Goal: Task Accomplishment & Management: Manage account settings

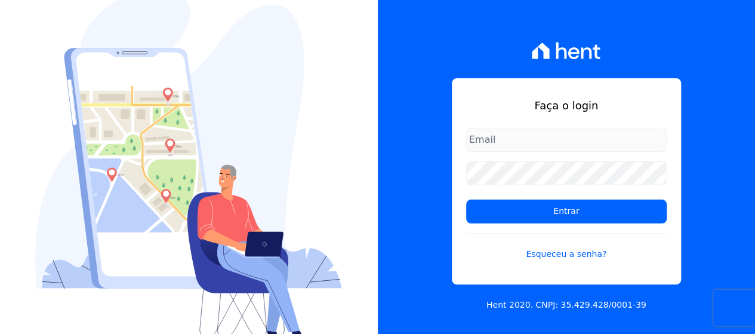
click at [536, 128] on input "email" at bounding box center [566, 140] width 200 height 24
type input "[EMAIL_ADDRESS][DOMAIN_NAME]"
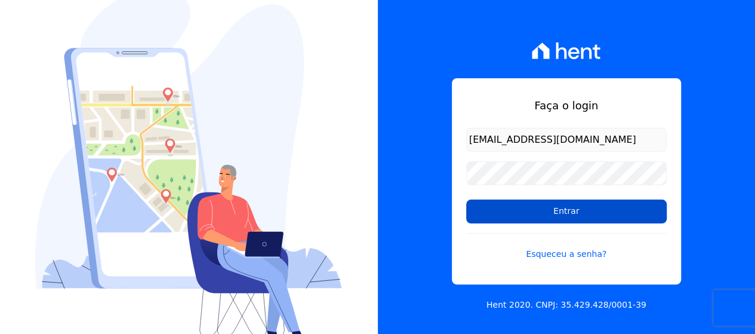
click at [582, 203] on input "Entrar" at bounding box center [566, 211] width 200 height 24
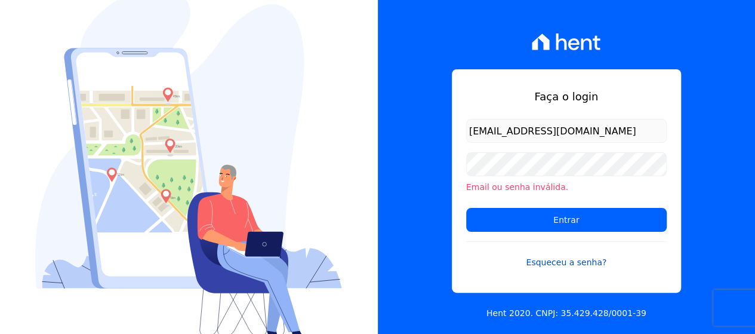
click at [567, 264] on link "Esqueceu a senha?" at bounding box center [566, 254] width 200 height 27
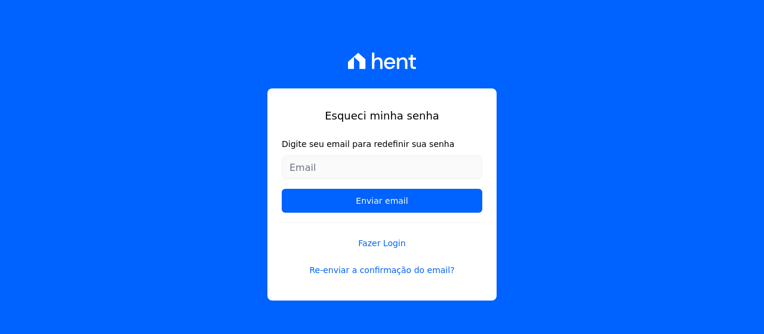
click at [328, 169] on input "Digite seu email para redefinir sua senha" at bounding box center [382, 167] width 200 height 24
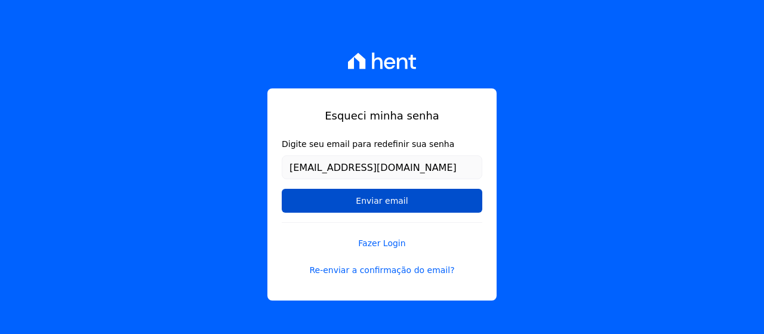
click at [368, 203] on input "Enviar email" at bounding box center [382, 201] width 200 height 24
click at [406, 205] on input "Enviar email" at bounding box center [382, 201] width 200 height 24
click at [394, 205] on input "Enviar email" at bounding box center [382, 201] width 200 height 24
click at [405, 203] on input "Enviar email" at bounding box center [382, 201] width 200 height 24
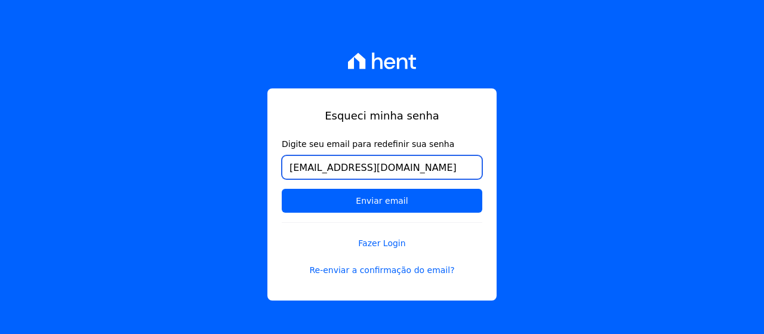
click at [292, 168] on input "[EMAIL_ADDRESS][DOMAIN_NAME]" at bounding box center [382, 167] width 200 height 24
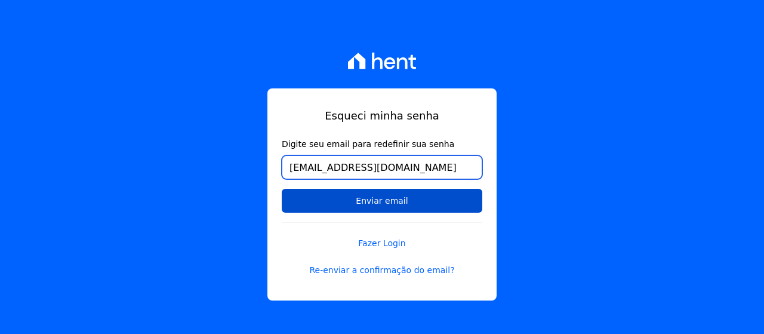
type input "diegocamelo01@gmail.com"
click at [337, 203] on input "Enviar email" at bounding box center [382, 201] width 200 height 24
click at [349, 202] on input "Enviar email" at bounding box center [382, 201] width 200 height 24
click at [381, 202] on input "Enviar email" at bounding box center [382, 201] width 200 height 24
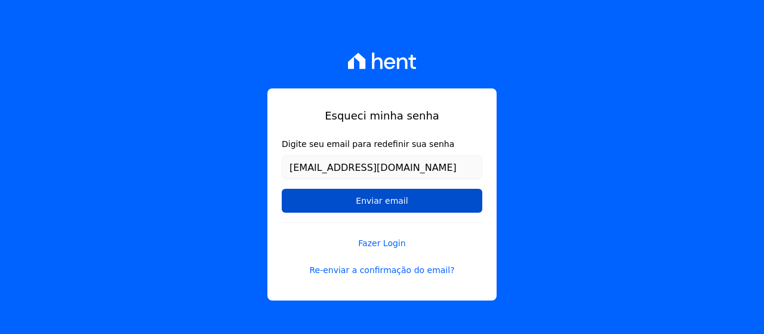
click at [381, 202] on input "Enviar email" at bounding box center [382, 201] width 200 height 24
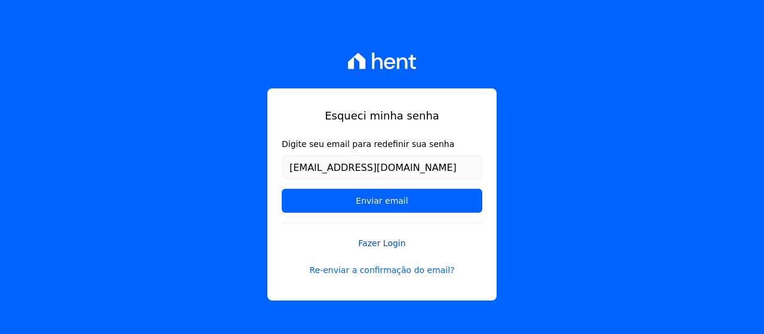
click at [384, 244] on link "Fazer Login" at bounding box center [382, 235] width 200 height 27
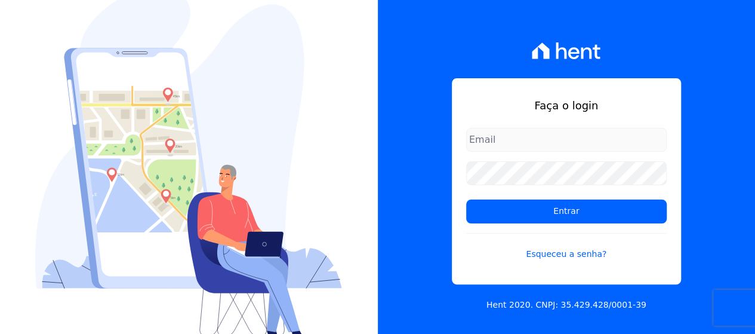
click at [551, 149] on input "email" at bounding box center [566, 140] width 200 height 24
type input "[EMAIL_ADDRESS][DOMAIN_NAME]"
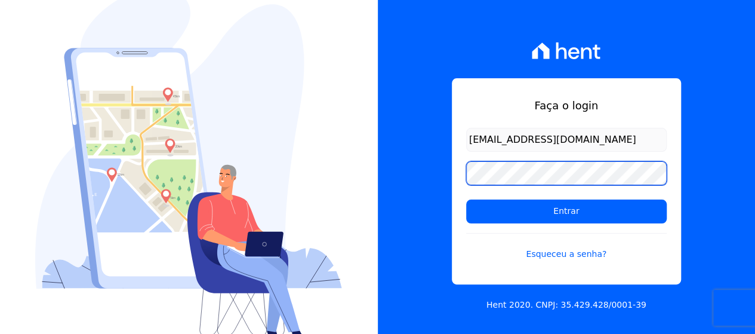
click at [466, 199] on input "Entrar" at bounding box center [566, 211] width 200 height 24
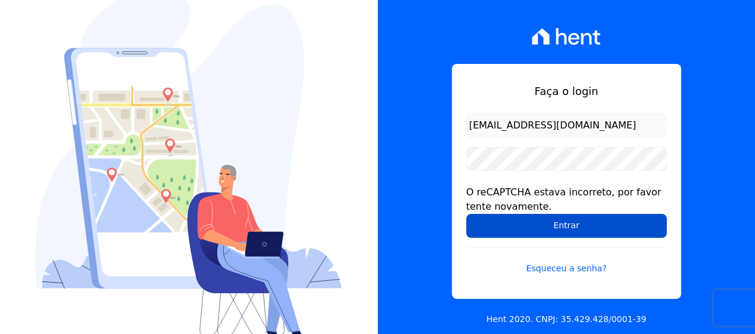
click at [550, 219] on input "Entrar" at bounding box center [566, 226] width 200 height 24
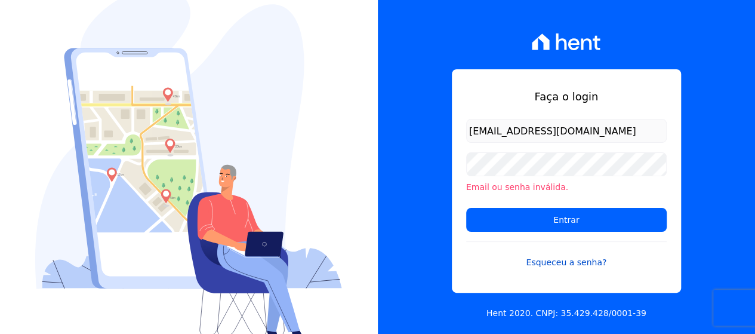
click at [568, 264] on link "Esqueceu a senha?" at bounding box center [566, 254] width 200 height 27
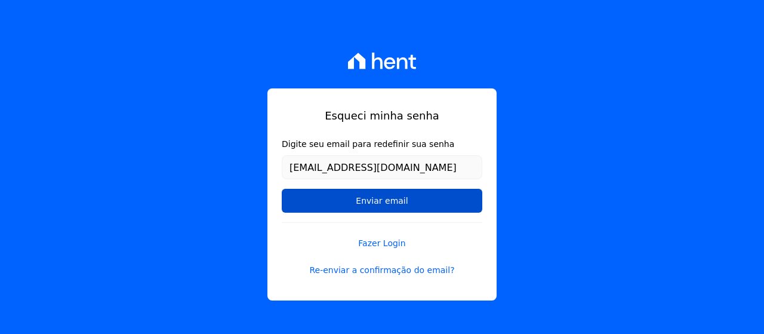
type input "[EMAIL_ADDRESS][DOMAIN_NAME]"
click at [311, 191] on input "Enviar email" at bounding box center [382, 201] width 200 height 24
click at [365, 201] on input "Enviar email" at bounding box center [382, 201] width 200 height 24
click at [384, 200] on input "Enviar email" at bounding box center [382, 201] width 200 height 24
click at [422, 202] on input "Enviar email" at bounding box center [382, 201] width 200 height 24
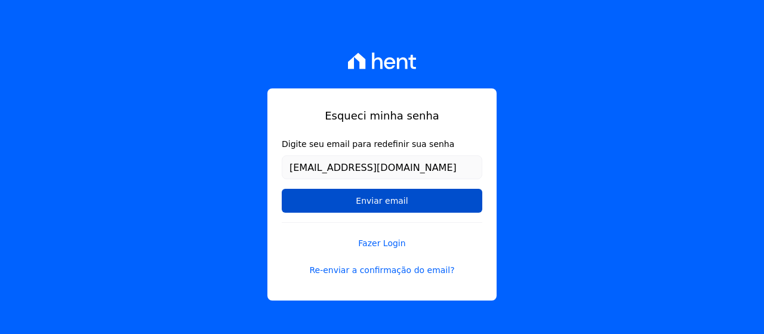
click at [422, 202] on input "Enviar email" at bounding box center [382, 201] width 200 height 24
